Goal: Task Accomplishment & Management: Manage account settings

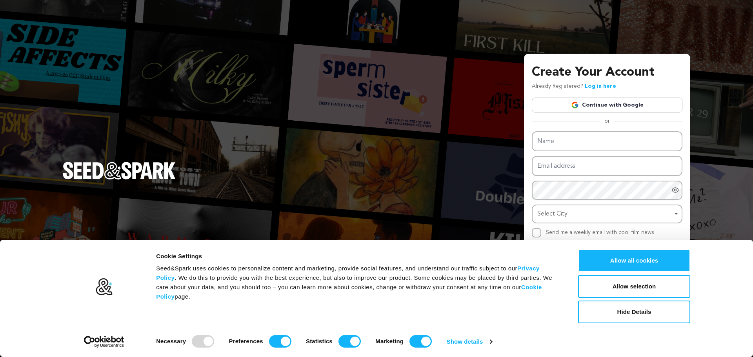
type input "qepabiwo@asciibinder.net"
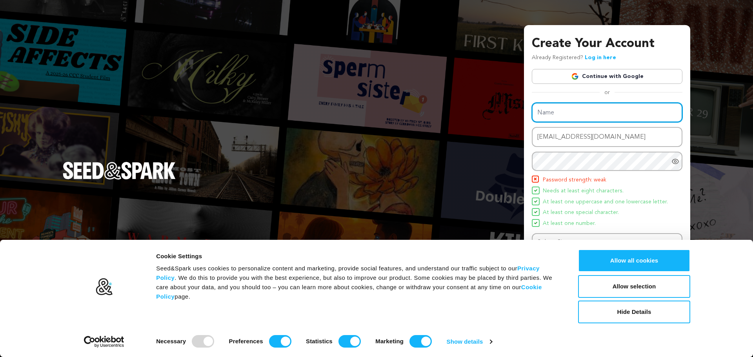
click at [573, 142] on div "Name Email address qepabiwo@asciibinder.net Password Password must have at leas…" at bounding box center [607, 185] width 151 height 164
paste input "해외배팅사이트"
type input "해외배팅사이트"
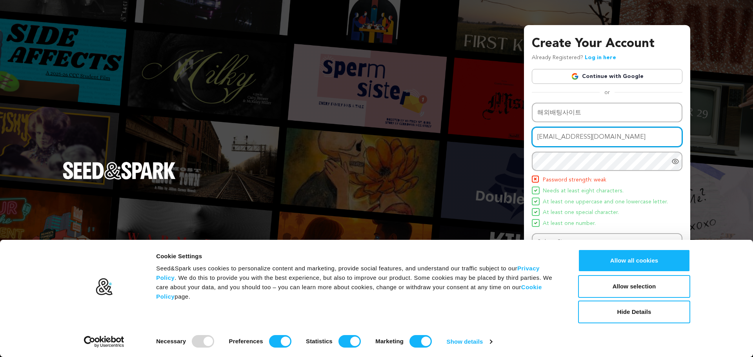
drag, startPoint x: 625, startPoint y: 141, endPoint x: 528, endPoint y: 136, distance: 96.5
click at [528, 136] on div "Create Your Account Already Registered? Log in here Continue with Google or eyJ…" at bounding box center [607, 178] width 166 height 307
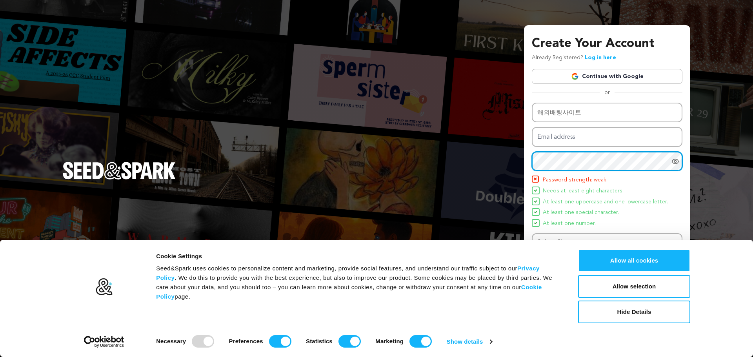
click at [519, 155] on div "Create Your Account Already Registered? Log in here Continue with Google or eyJ…" at bounding box center [376, 178] width 753 height 357
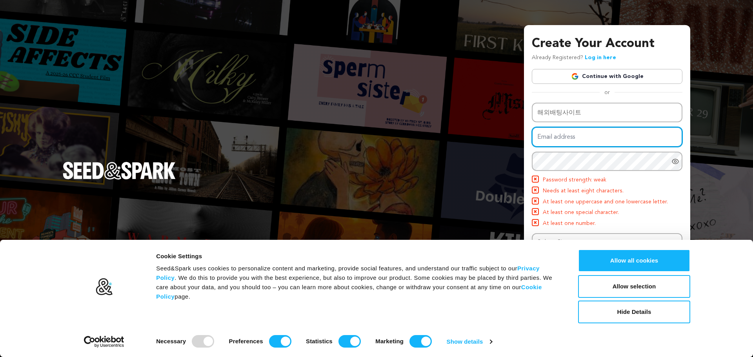
click at [576, 141] on input "Email address" at bounding box center [607, 137] width 151 height 20
paste input "labafos912@gardsiir.com"
type input "labafos912@gardsiir.com"
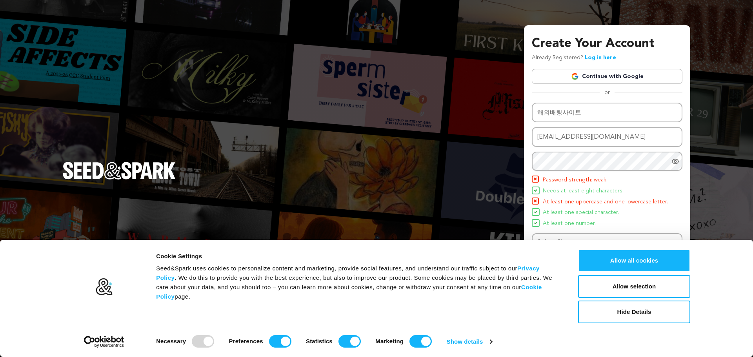
click at [672, 182] on li "Password strength: weak" at bounding box center [607, 180] width 151 height 9
click at [637, 257] on button "Allow all cookies" at bounding box center [634, 260] width 112 height 23
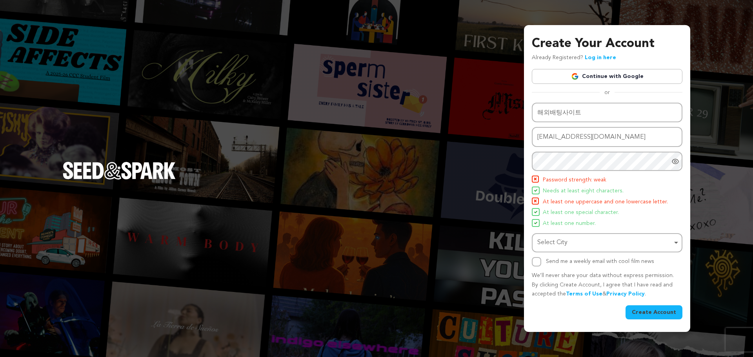
click at [577, 247] on div "Select City Remove item" at bounding box center [604, 242] width 135 height 11
type input "korea"
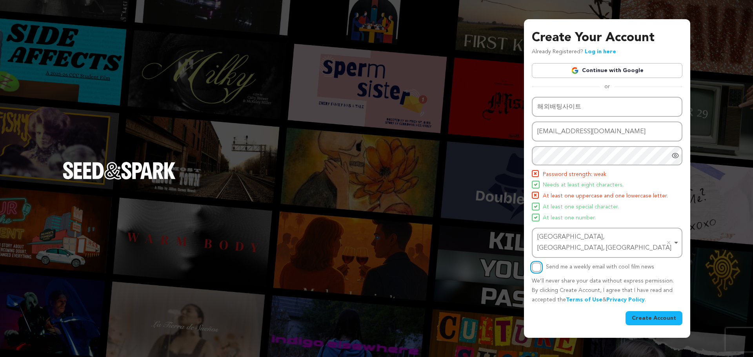
click at [538, 263] on input "Send me a weekly email with cool film news" at bounding box center [536, 267] width 9 height 9
checkbox input "true"
click at [650, 320] on div "Create Your Account Already Registered? Log in here Continue with Google or eyJ…" at bounding box center [607, 178] width 166 height 318
click at [660, 311] on button "Create Account" at bounding box center [653, 318] width 57 height 14
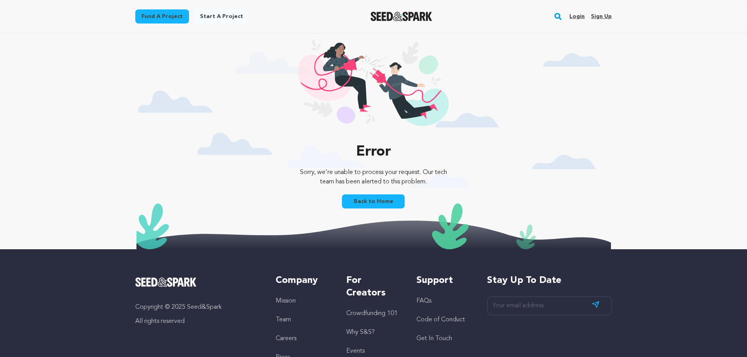
click at [581, 13] on link "Login" at bounding box center [576, 16] width 15 height 13
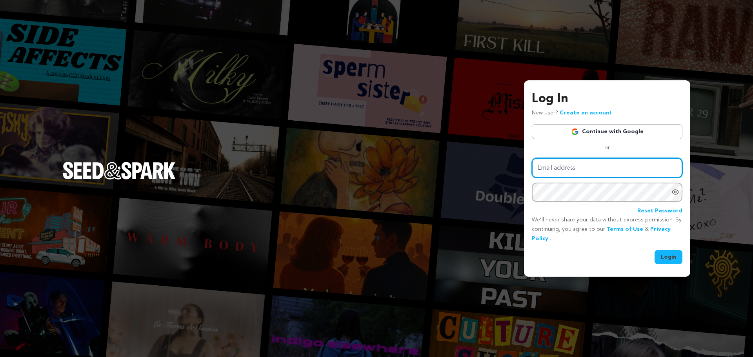
type input "[EMAIL_ADDRESS][DOMAIN_NAME]"
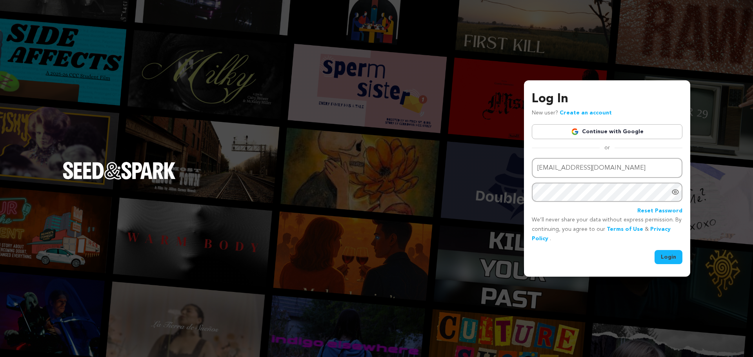
click at [673, 251] on button "Login" at bounding box center [668, 257] width 28 height 14
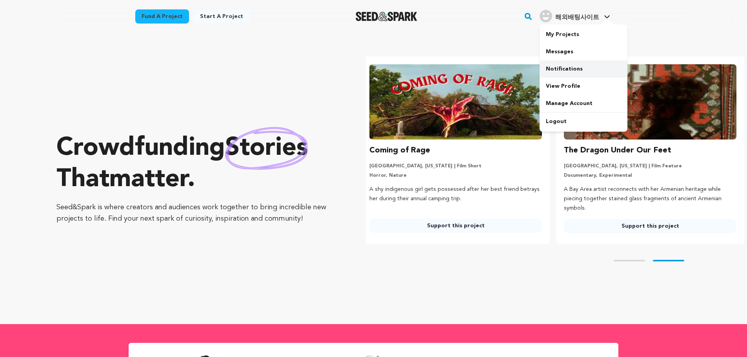
scroll to position [0, 201]
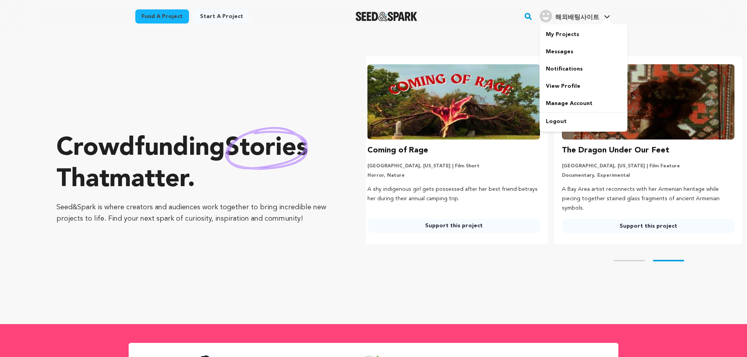
click at [556, 21] on span "해외배팅사이트" at bounding box center [577, 18] width 44 height 6
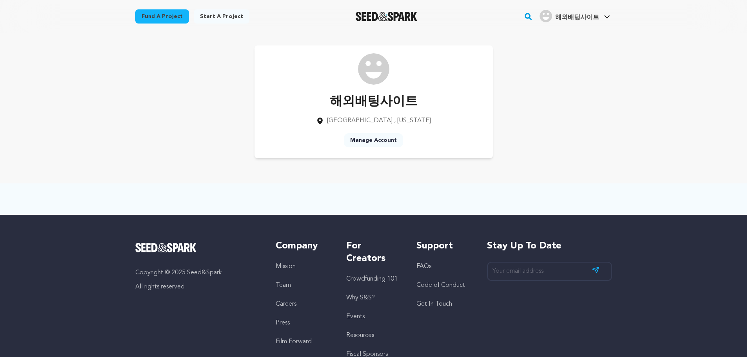
click at [369, 137] on link "Manage Account" at bounding box center [373, 140] width 59 height 14
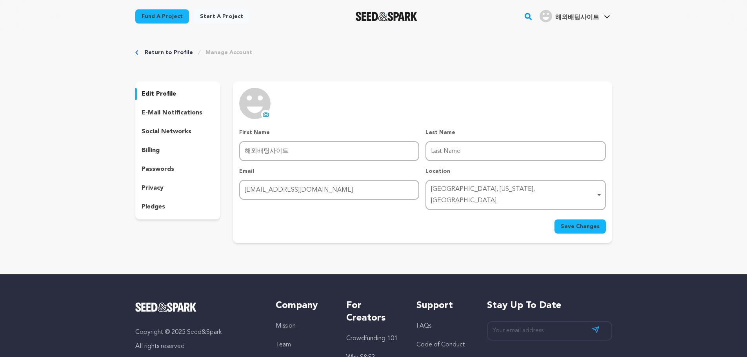
click at [165, 93] on p "edit profile" at bounding box center [159, 93] width 34 height 9
click at [267, 114] on icon at bounding box center [266, 114] width 6 height 6
click at [563, 223] on span "Save Changes" at bounding box center [580, 227] width 39 height 8
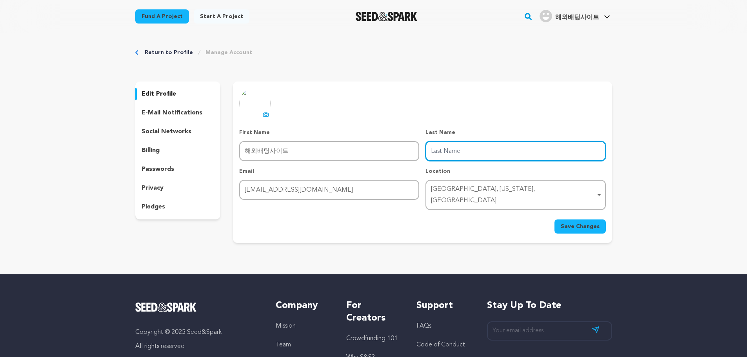
click at [491, 156] on input "Last Name" at bounding box center [515, 151] width 180 height 20
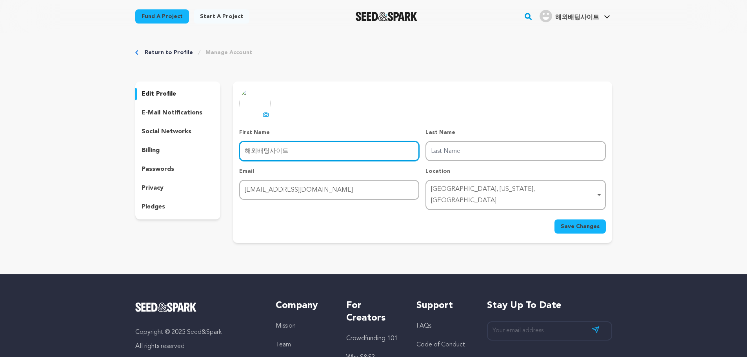
drag, startPoint x: 295, startPoint y: 151, endPoint x: 265, endPoint y: 150, distance: 30.2
click at [265, 150] on input "해외배팅사이트" at bounding box center [329, 151] width 180 height 20
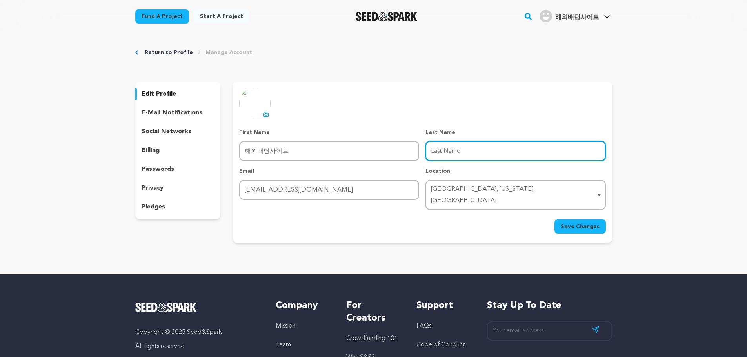
click at [432, 150] on input "Last Name" at bounding box center [515, 151] width 180 height 20
paste input "팅사이트"
type input "팅사이트"
click at [589, 223] on span "Save Changes" at bounding box center [580, 227] width 39 height 8
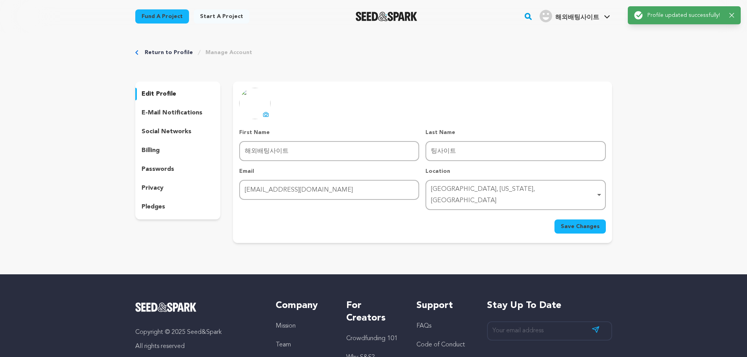
click at [163, 132] on p "social networks" at bounding box center [167, 131] width 50 height 9
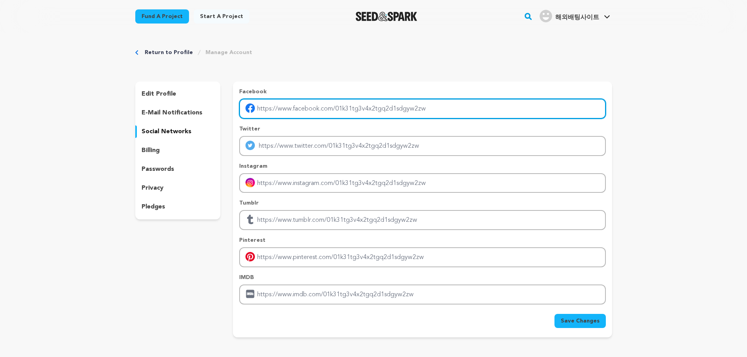
click at [284, 109] on input "Enter facebook profile link" at bounding box center [422, 109] width 366 height 20
paste input "https://www.xn--2h3b25ff1f42a909aenas4l.com/"
type input "https://www.xn--2h3b25ff1f42a909aenas4l.com/"
drag, startPoint x: 437, startPoint y: 110, endPoint x: 283, endPoint y: 112, distance: 154.1
click at [283, 112] on input "Enter facebook profile link" at bounding box center [422, 109] width 366 height 20
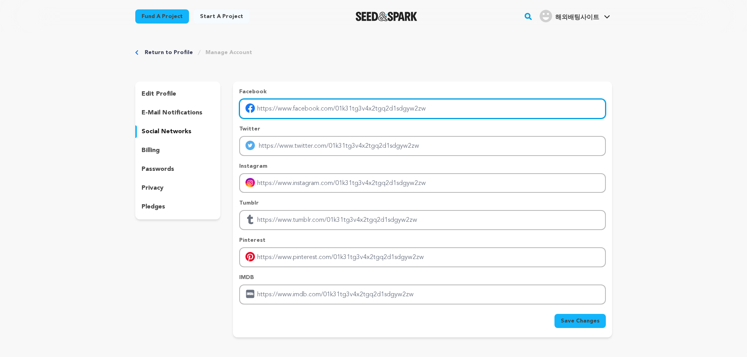
paste input "https://www.xn--2h3b25ff1f42a909aenas4l.com/"
type input "https://www.xn--2h3b25ff1f42a909aenas4l.com/"
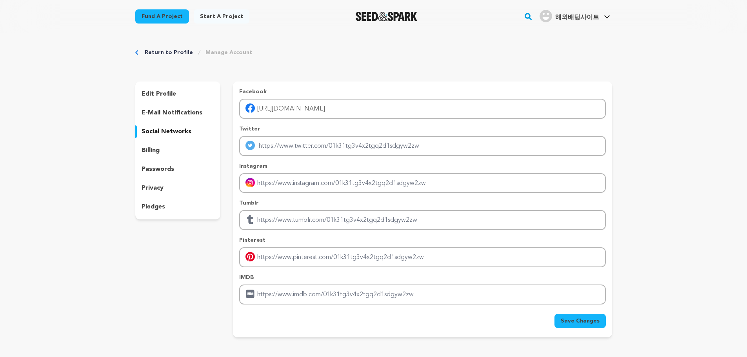
click at [597, 321] on span "Save Changes" at bounding box center [580, 321] width 39 height 8
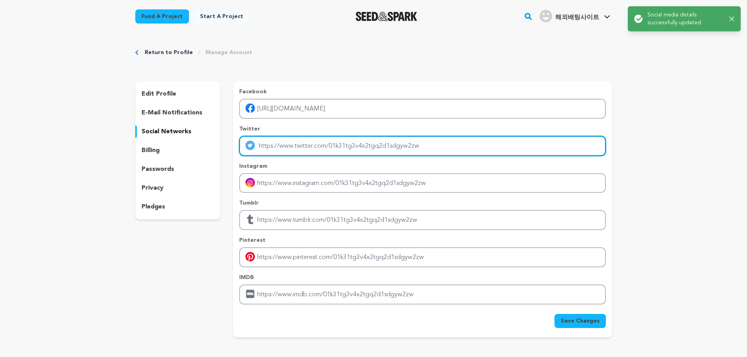
click at [308, 150] on input "Enter twitter profile link" at bounding box center [422, 146] width 366 height 20
paste input "https://www.xn--2h3b25ff1f42a909aenas4l.com/"
type input "https://www.xn--2h3b25ff1f42a909aenas4l.com/"
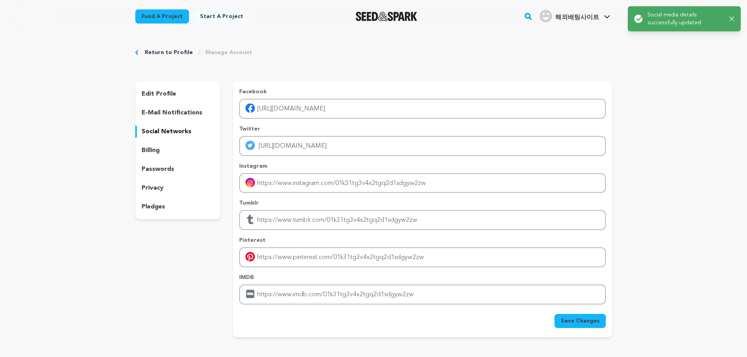
click at [594, 324] on span "Save Changes" at bounding box center [580, 321] width 39 height 8
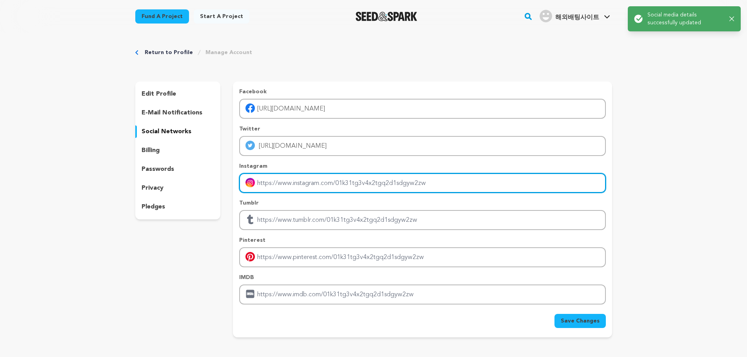
click at [346, 182] on input "Enter instagram handle link" at bounding box center [422, 183] width 366 height 20
paste input "https://www.xn--2h3b25ff1f42a909aenas4l.com/"
type input "https://www.xn--2h3b25ff1f42a909aenas4l.com/"
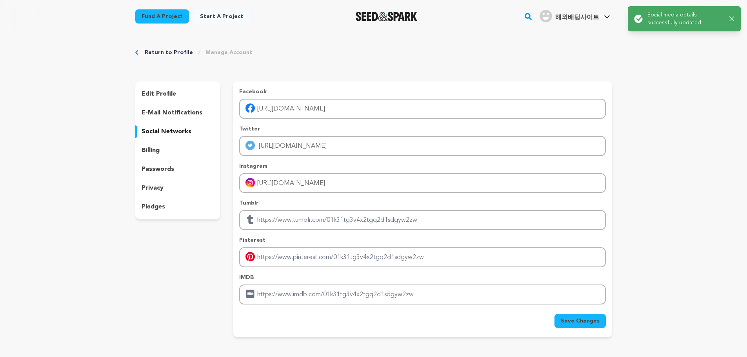
click at [577, 320] on span "Save Changes" at bounding box center [580, 321] width 39 height 8
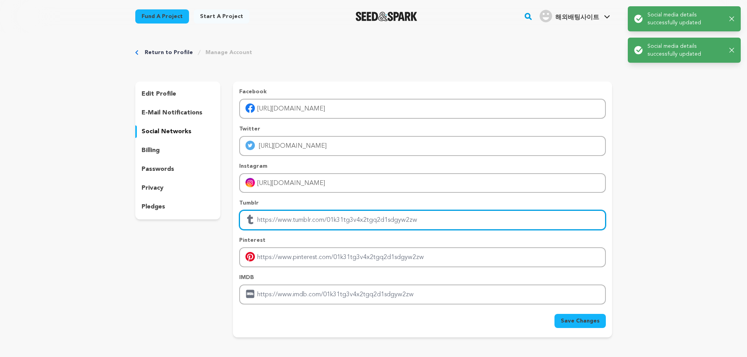
click at [293, 216] on input "Enter tubmlr profile link" at bounding box center [422, 220] width 366 height 20
paste input "https://www.xn--2h3b25ff1f42a909aenas4l.com/"
type input "https://www.xn--2h3b25ff1f42a909aenas4l.com/"
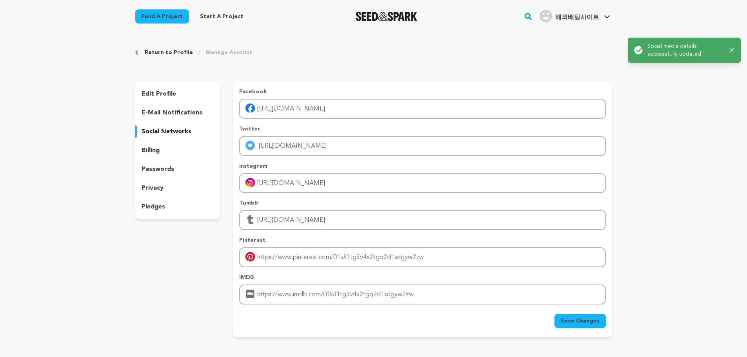
click at [569, 315] on button "Save Changes" at bounding box center [579, 321] width 51 height 14
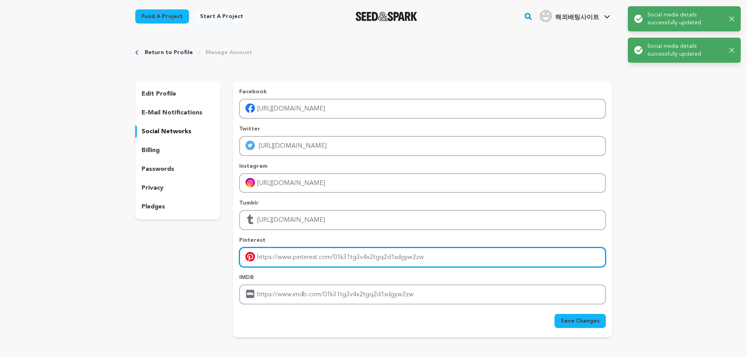
click at [343, 263] on input "Enter pinterest profile link" at bounding box center [422, 257] width 366 height 20
paste input "https://www.xn--2h3b25ff1f42a909aenas4l.com/"
type input "https://www.xn--2h3b25ff1f42a909aenas4l.com/"
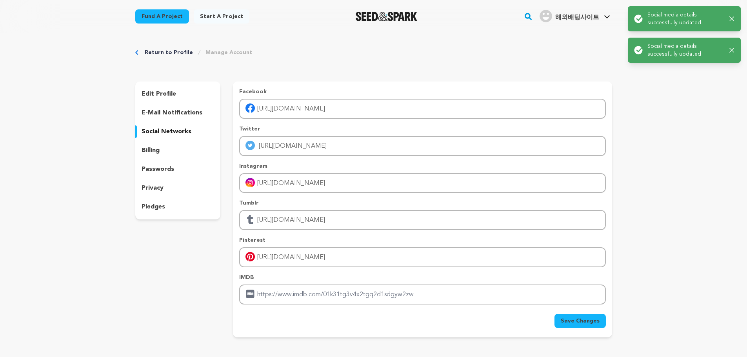
click at [572, 327] on button "Save Changes" at bounding box center [579, 321] width 51 height 14
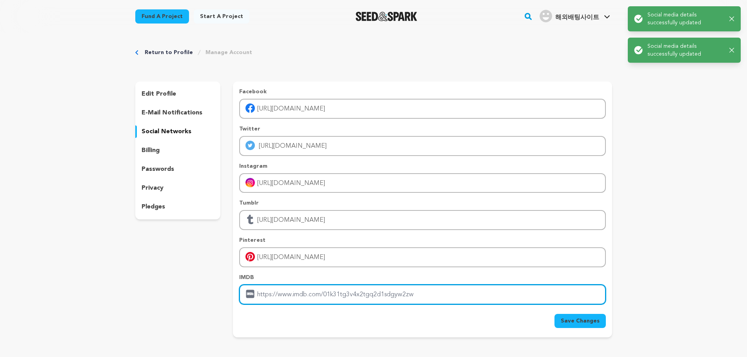
click at [326, 297] on input "Enter IMDB profile link" at bounding box center [422, 295] width 366 height 20
paste input "https://www.xn--2h3b25ff1f42a909aenas4l.com/"
type input "https://www.xn--2h3b25ff1f42a909aenas4l.com/"
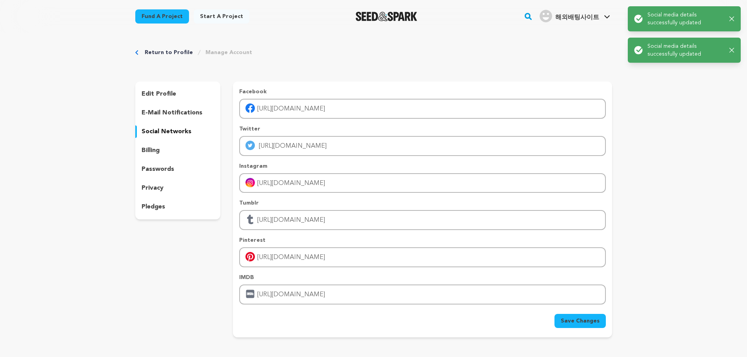
click at [562, 319] on button "Save Changes" at bounding box center [579, 321] width 51 height 14
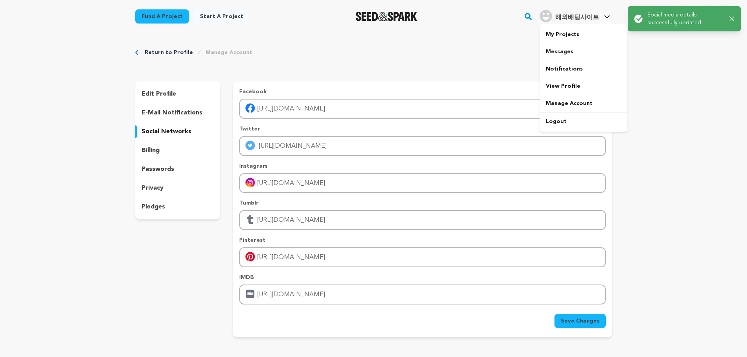
click at [555, 12] on div "해외배팅사이트" at bounding box center [569, 16] width 60 height 13
